Goal: Task Accomplishment & Management: Manage account settings

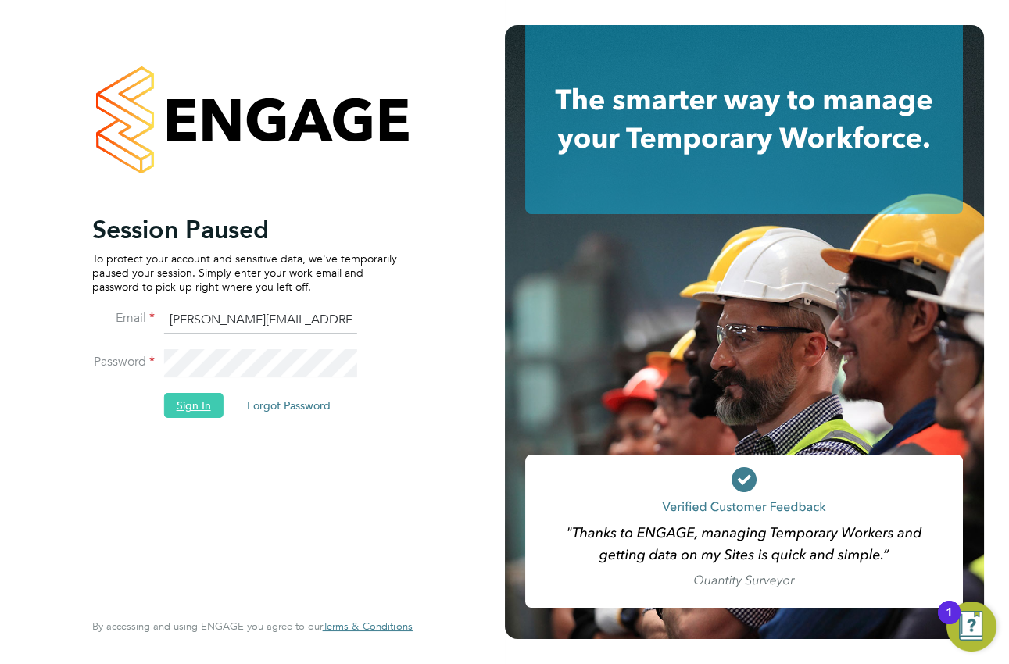
click at [178, 402] on button "Sign In" at bounding box center [193, 405] width 59 height 25
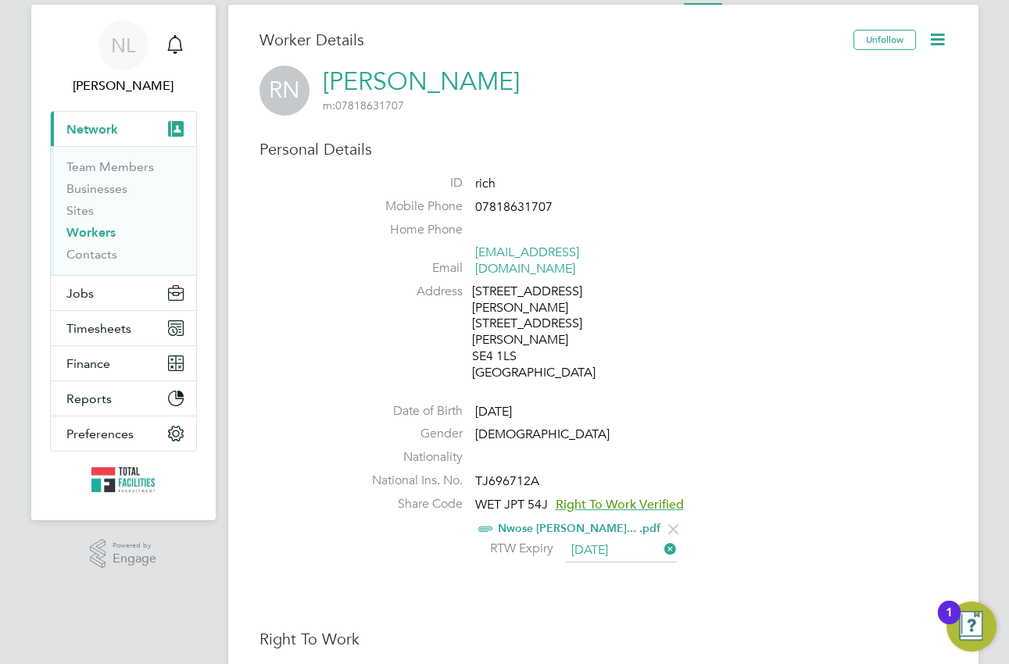
scroll to position [70, 0]
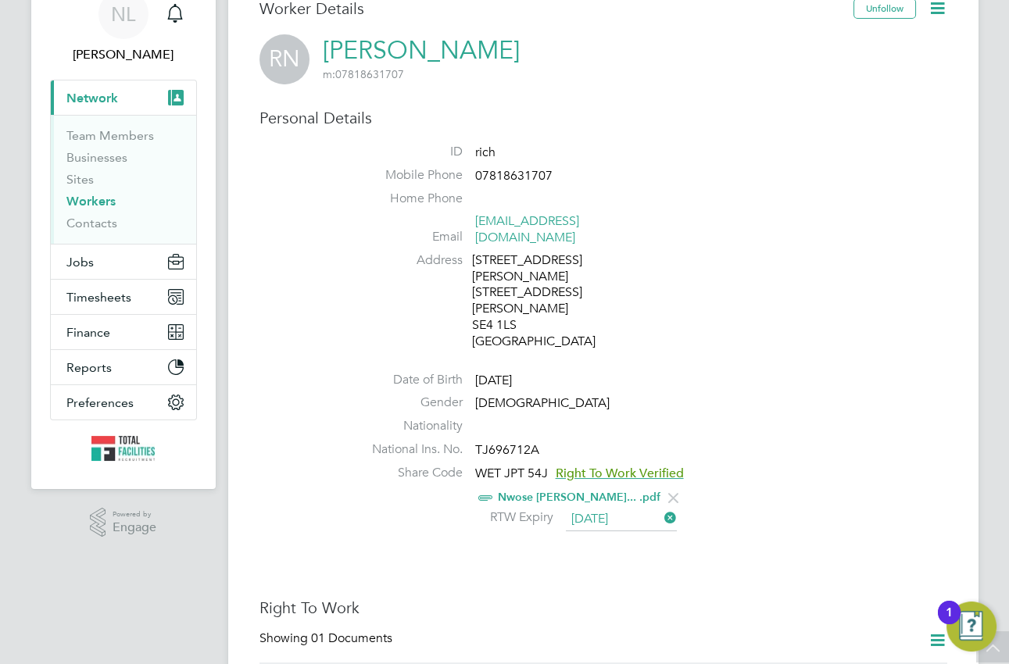
drag, startPoint x: 395, startPoint y: 245, endPoint x: 366, endPoint y: 241, distance: 28.3
click at [395, 252] on label "Address" at bounding box center [407, 260] width 109 height 16
click at [617, 133] on div "Personal Details ID rich Mobile Phone 07818631707 Home Phone Email richnwose@gm…" at bounding box center [602, 321] width 687 height 427
drag, startPoint x: 867, startPoint y: 170, endPoint x: 880, endPoint y: 11, distance: 159.9
click at [867, 170] on li "Mobile Phone 07818631707" at bounding box center [650, 178] width 594 height 23
